Goal: Obtain resource: Obtain resource

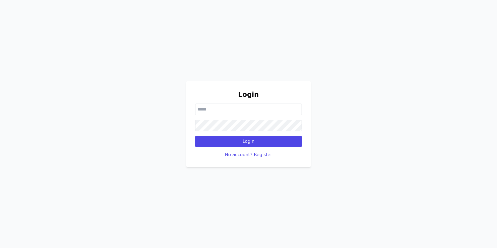
click at [241, 104] on input "email" at bounding box center [248, 109] width 107 height 12
click at [239, 93] on h2 "Login" at bounding box center [248, 94] width 107 height 9
click at [244, 153] on button "No account? Register" at bounding box center [248, 154] width 47 height 7
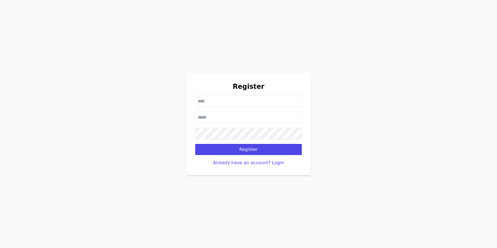
click at [207, 99] on input "text" at bounding box center [248, 101] width 107 height 12
click at [275, 163] on button "Already have an account? Login" at bounding box center [248, 162] width 71 height 7
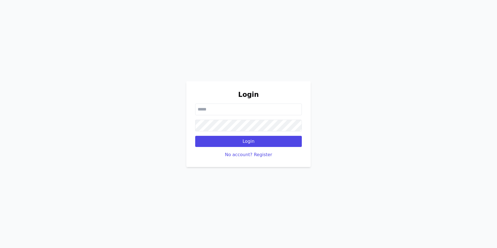
click at [249, 108] on input "email" at bounding box center [248, 109] width 107 height 12
click at [244, 108] on input "********" at bounding box center [248, 109] width 107 height 12
paste input "**********"
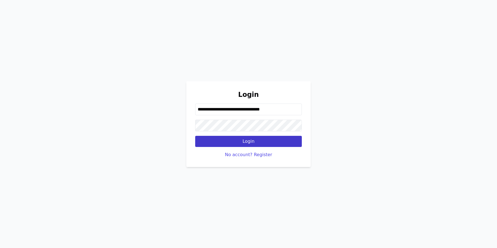
click at [246, 143] on button "Login" at bounding box center [248, 141] width 107 height 11
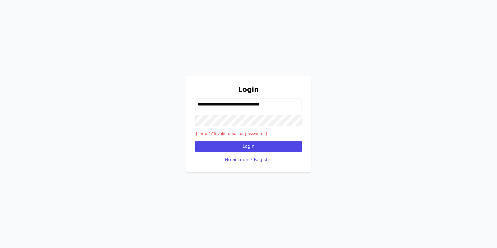
drag, startPoint x: 234, startPoint y: 105, endPoint x: 191, endPoint y: 104, distance: 42.8
click at [191, 104] on div "**********" at bounding box center [248, 124] width 124 height 96
click at [240, 105] on input "**********" at bounding box center [248, 104] width 107 height 12
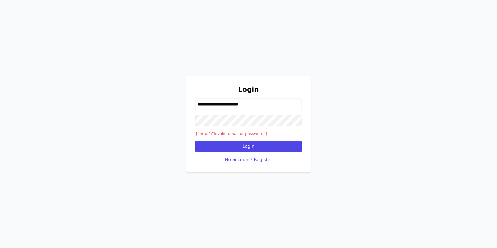
paste input "******"
type input "**********"
click at [247, 146] on button "Login" at bounding box center [248, 146] width 107 height 11
click at [261, 161] on button "No account? Register" at bounding box center [248, 159] width 47 height 7
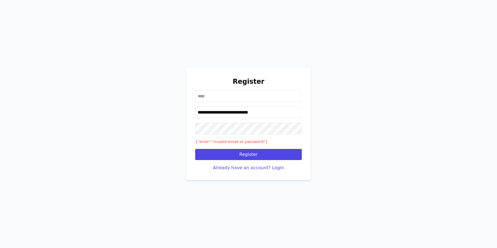
click at [246, 111] on input "**********" at bounding box center [248, 112] width 107 height 12
click at [251, 165] on button "Already have an account? Login" at bounding box center [248, 167] width 71 height 7
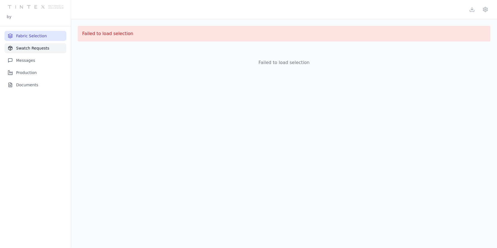
click at [40, 46] on button "Swatch Requests" at bounding box center [35, 48] width 62 height 10
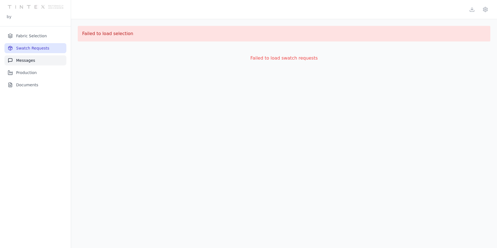
click at [33, 59] on button "Messages" at bounding box center [35, 60] width 62 height 10
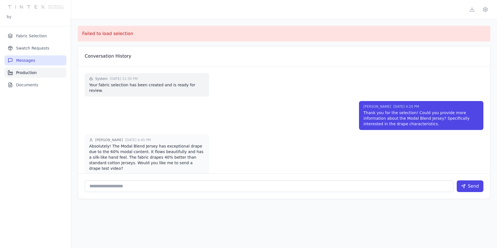
click at [34, 69] on button "Production" at bounding box center [35, 73] width 62 height 10
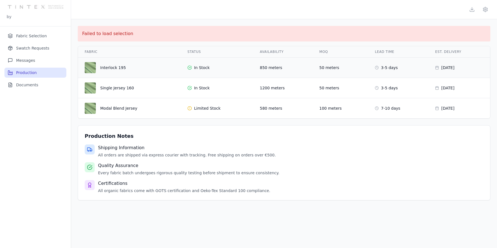
click at [118, 67] on div "Interlock 195" at bounding box center [113, 68] width 26 height 6
click at [115, 151] on div "Shipping Information All orders are shipped via express courier with tracking. …" at bounding box center [187, 150] width 178 height 13
click at [114, 137] on h3 "Production Notes" at bounding box center [284, 136] width 399 height 8
drag, startPoint x: 114, startPoint y: 149, endPoint x: 114, endPoint y: 155, distance: 6.1
click at [114, 155] on div "Shipping Information All orders are shipped via express courier with tracking. …" at bounding box center [187, 150] width 178 height 13
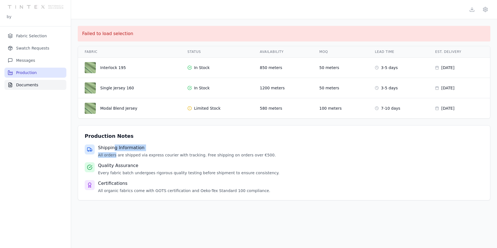
click at [34, 85] on button "Documents" at bounding box center [35, 85] width 62 height 10
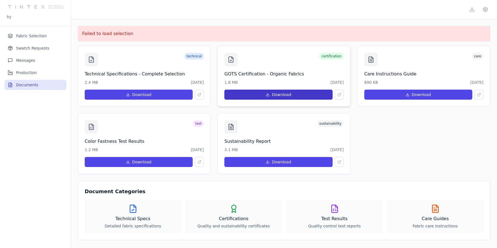
click at [259, 94] on button "Download" at bounding box center [278, 94] width 108 height 10
click at [339, 93] on icon at bounding box center [340, 95] width 4 height 4
click at [336, 65] on div "certification" at bounding box center [283, 59] width 119 height 13
click at [230, 61] on icon at bounding box center [231, 59] width 7 height 7
click at [137, 212] on icon at bounding box center [133, 208] width 9 height 9
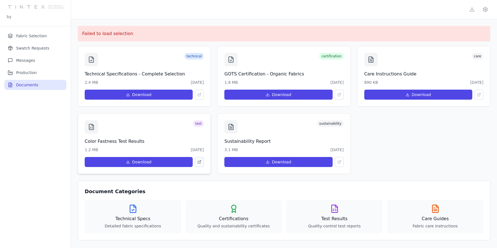
click at [197, 159] on button at bounding box center [199, 162] width 9 height 10
click at [157, 157] on button "Download" at bounding box center [139, 162] width 108 height 10
click at [91, 123] on icon at bounding box center [91, 126] width 7 height 7
click at [261, 160] on button "Download" at bounding box center [278, 162] width 108 height 10
click at [414, 91] on button "Download" at bounding box center [418, 94] width 108 height 10
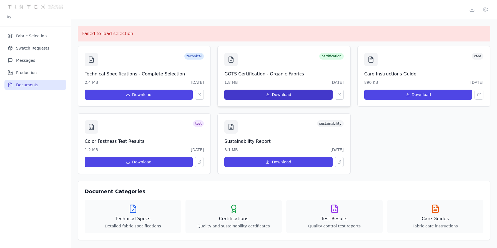
click at [275, 96] on button "Download" at bounding box center [278, 94] width 108 height 10
click at [298, 217] on h4 "Test Results" at bounding box center [335, 218] width 88 height 7
click at [46, 30] on nav "Fabric Selection Swatch Requests Messages Production Documents" at bounding box center [35, 136] width 71 height 221
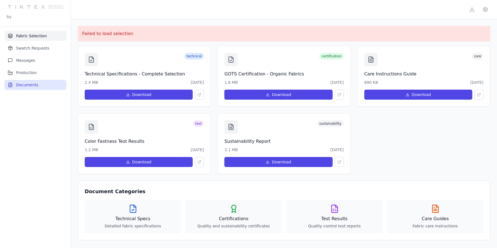
click at [43, 33] on button "Fabric Selection" at bounding box center [35, 36] width 62 height 10
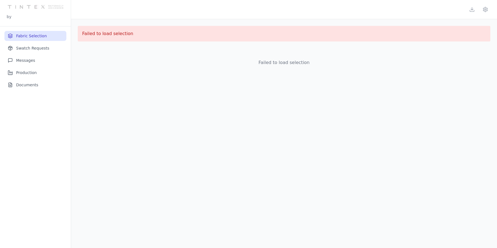
click at [41, 6] on img at bounding box center [36, 7] width 56 height 14
click at [26, 45] on button "Swatch Requests" at bounding box center [35, 48] width 62 height 10
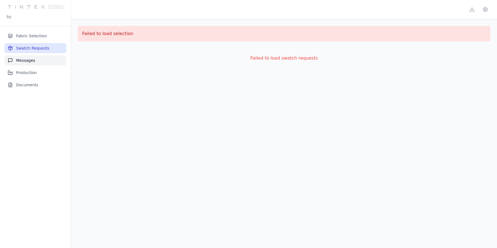
click at [26, 58] on button "Messages" at bounding box center [35, 60] width 62 height 10
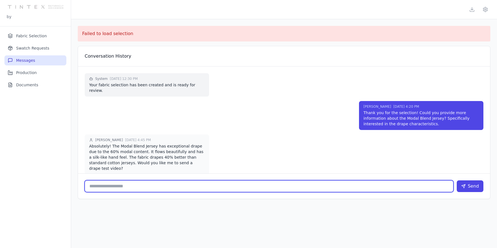
click at [220, 182] on input "text" at bounding box center [269, 186] width 369 height 12
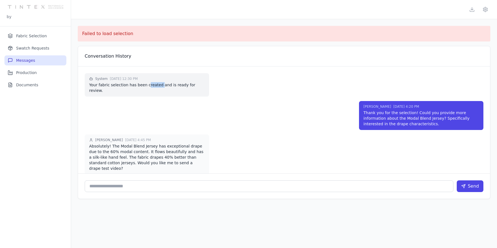
drag, startPoint x: 147, startPoint y: 85, endPoint x: 159, endPoint y: 87, distance: 11.8
click at [159, 87] on p "Your fabric selection has been created and is ready for review." at bounding box center [147, 87] width 116 height 11
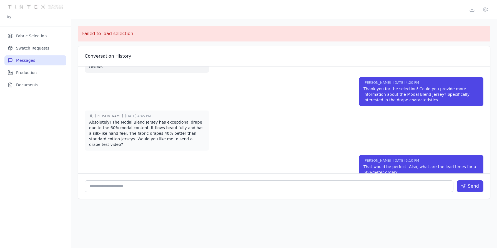
scroll to position [24, 0]
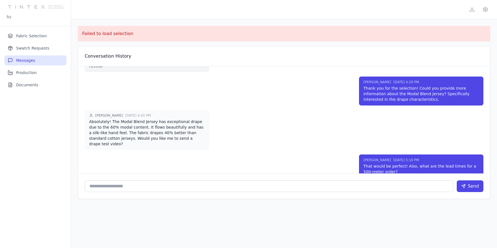
drag, startPoint x: 160, startPoint y: 115, endPoint x: 165, endPoint y: 133, distance: 19.3
click at [165, 133] on p "Absolutely! The Modal Blend Jersey has exceptional drape due to the 60% modal c…" at bounding box center [147, 133] width 116 height 28
click at [40, 37] on button "Fabric Selection" at bounding box center [35, 36] width 62 height 10
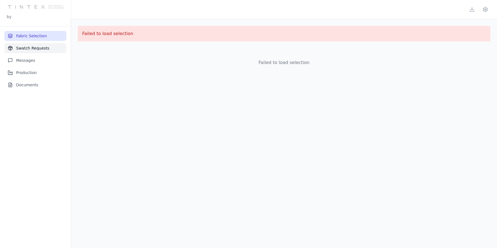
click at [39, 49] on button "Swatch Requests" at bounding box center [35, 48] width 62 height 10
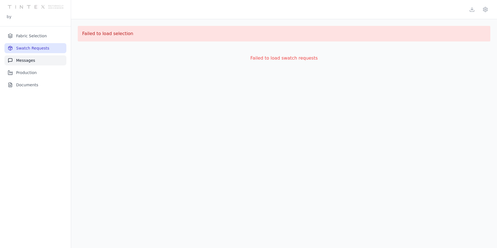
click at [26, 58] on button "Messages" at bounding box center [35, 60] width 62 height 10
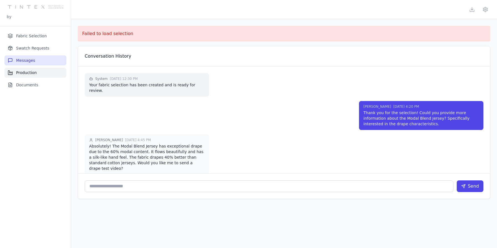
click at [28, 74] on button "Production" at bounding box center [35, 73] width 62 height 10
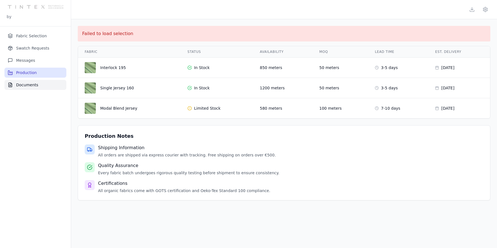
click at [28, 81] on button "Documents" at bounding box center [35, 85] width 62 height 10
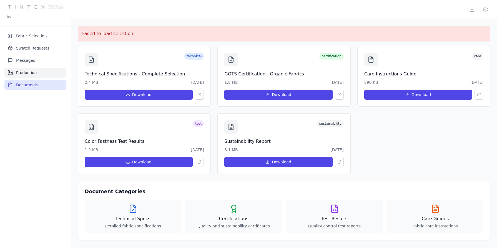
click at [33, 71] on button "Production" at bounding box center [35, 73] width 62 height 10
